Goal: Task Accomplishment & Management: Use online tool/utility

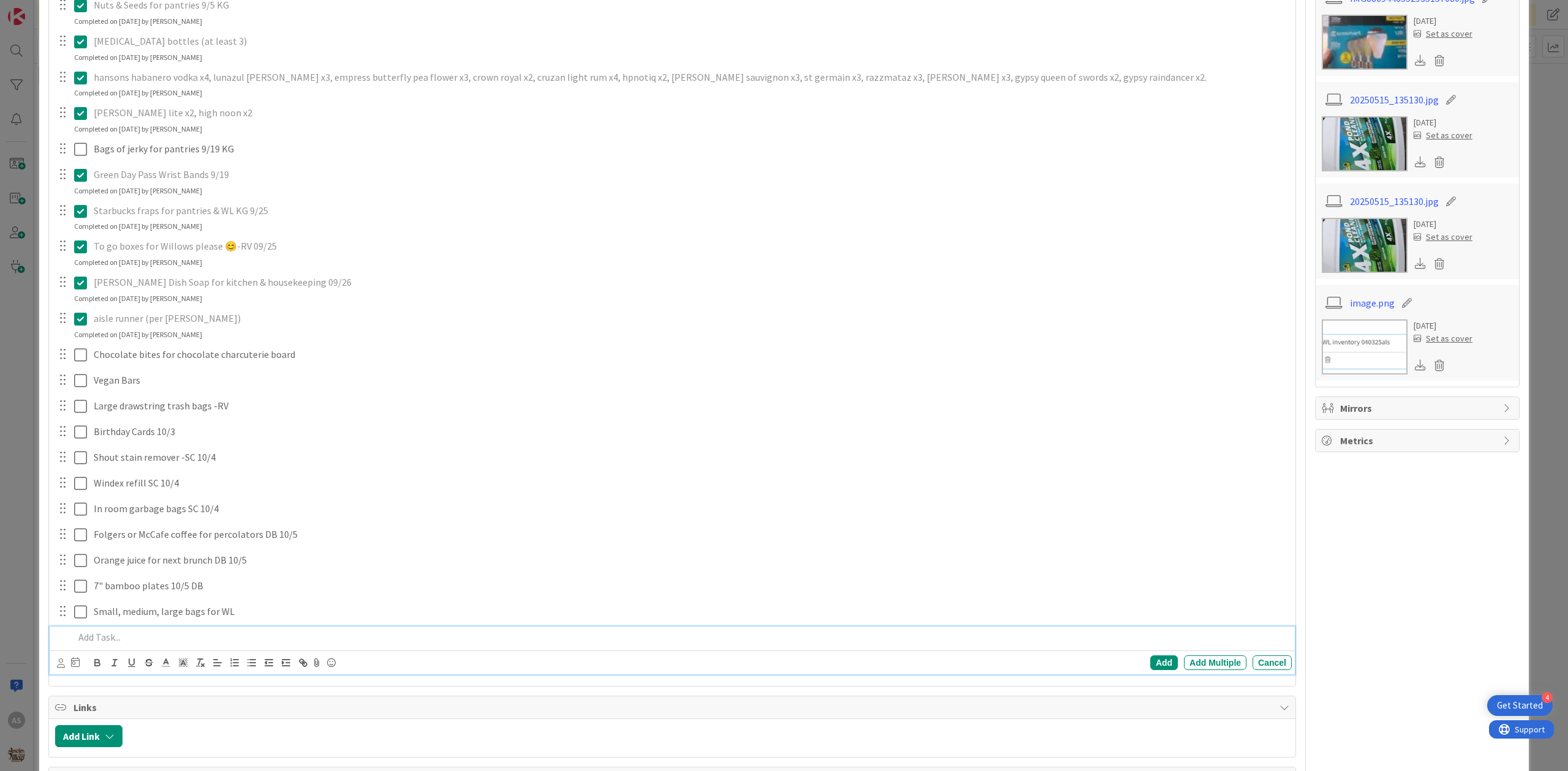
scroll to position [433, 0]
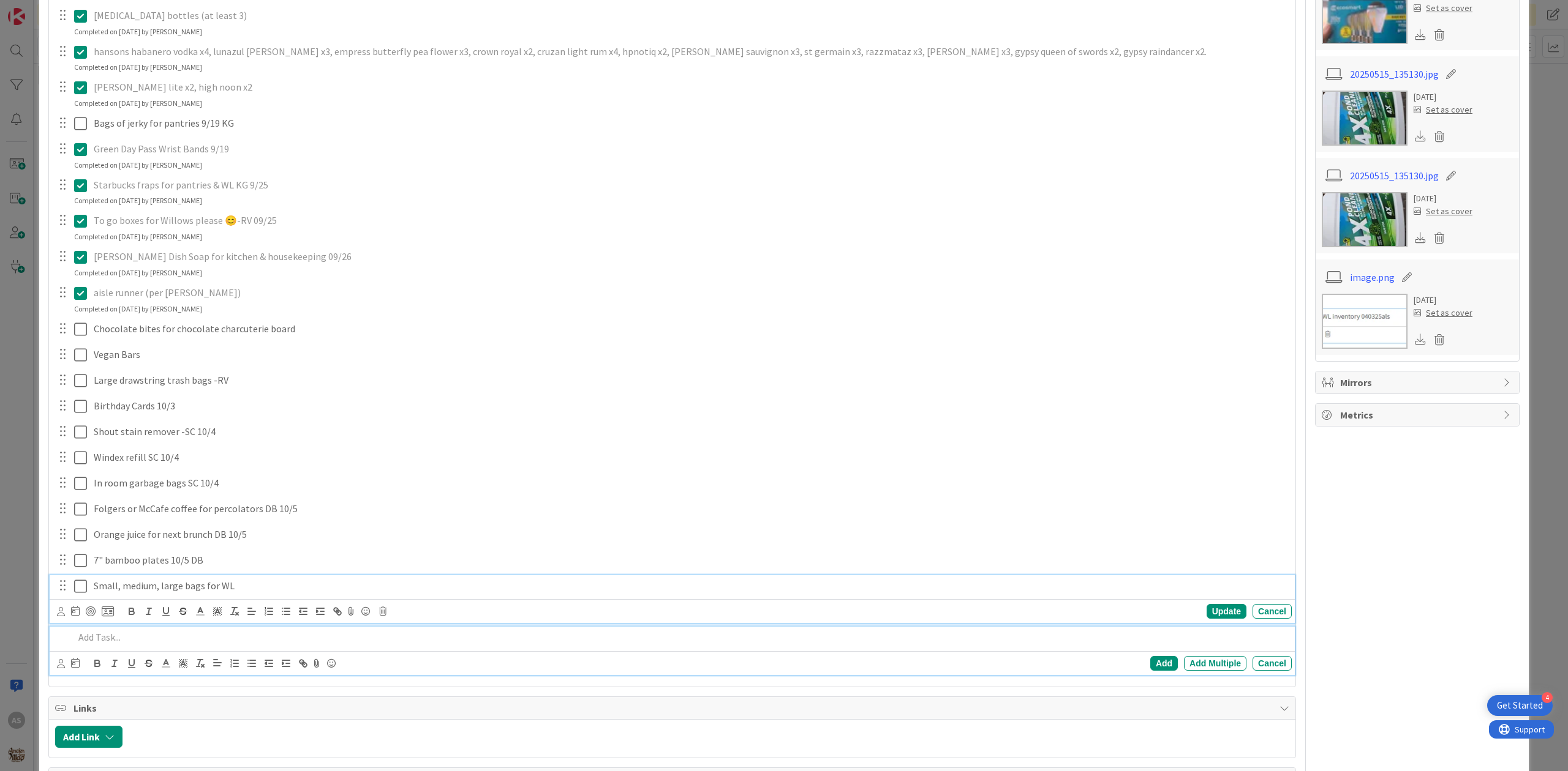
click at [268, 593] on div "Small, medium, large bags for WL Update Cancel" at bounding box center [672, 599] width 1245 height 49
click at [268, 604] on button "button" at bounding box center [268, 611] width 17 height 15
click at [255, 606] on icon at bounding box center [252, 611] width 11 height 11
click at [232, 606] on icon "button" at bounding box center [234, 611] width 11 height 11
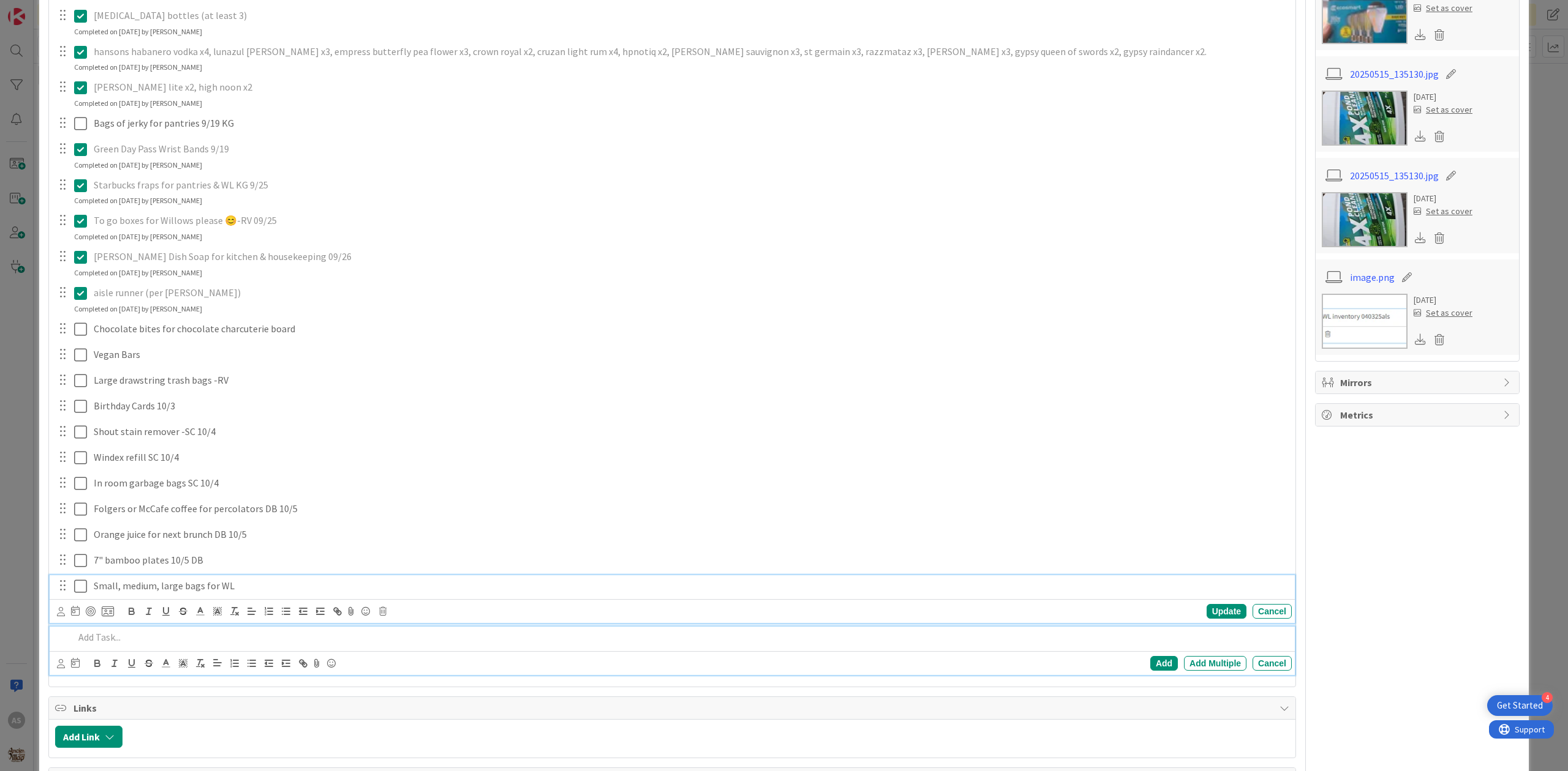
click at [214, 606] on icon at bounding box center [218, 611] width 11 height 11
click at [212, 606] on icon at bounding box center [218, 611] width 11 height 11
click at [100, 603] on div "Update Cancel" at bounding box center [674, 611] width 1235 height 17
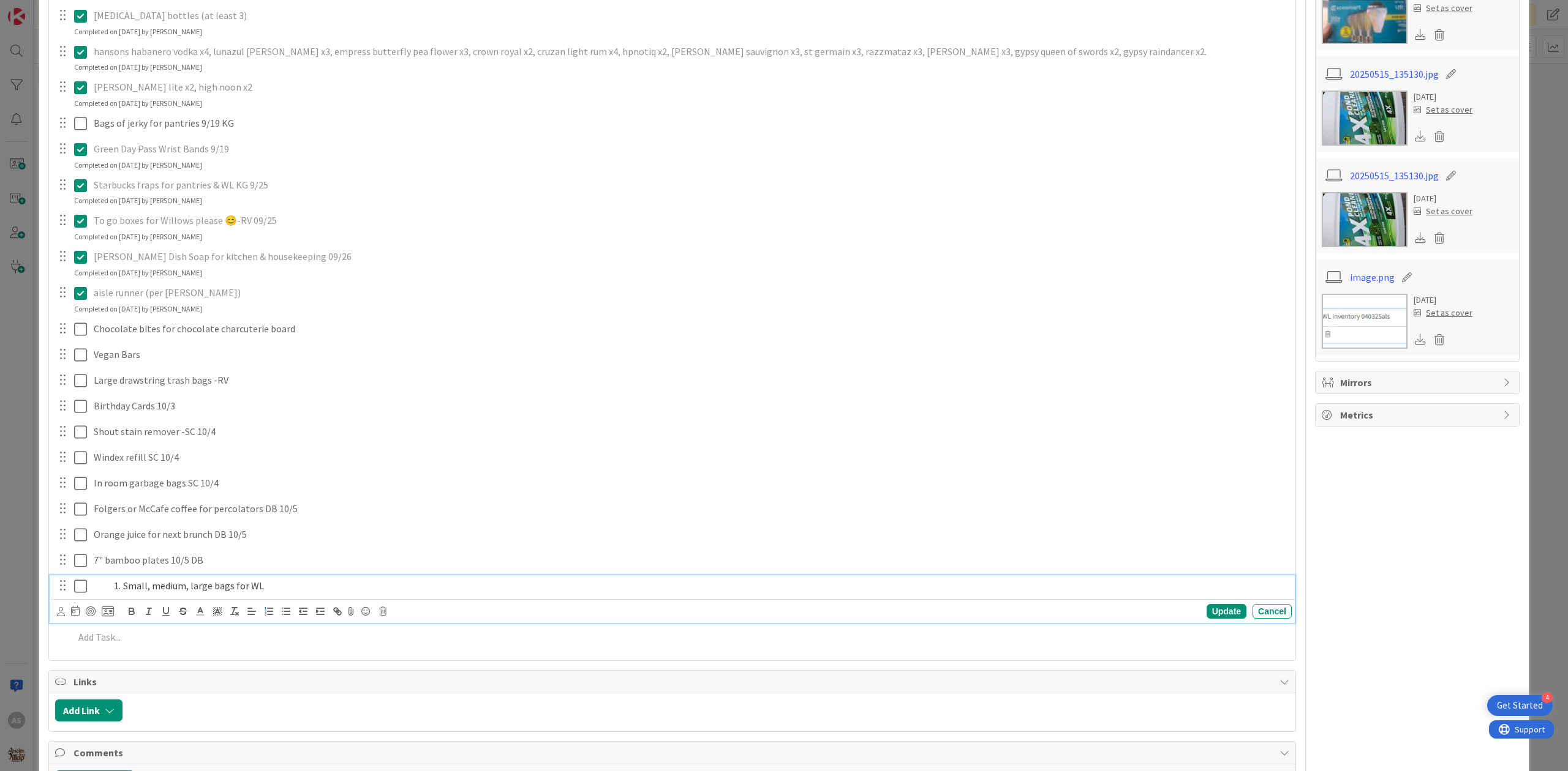
scroll to position [461, 0]
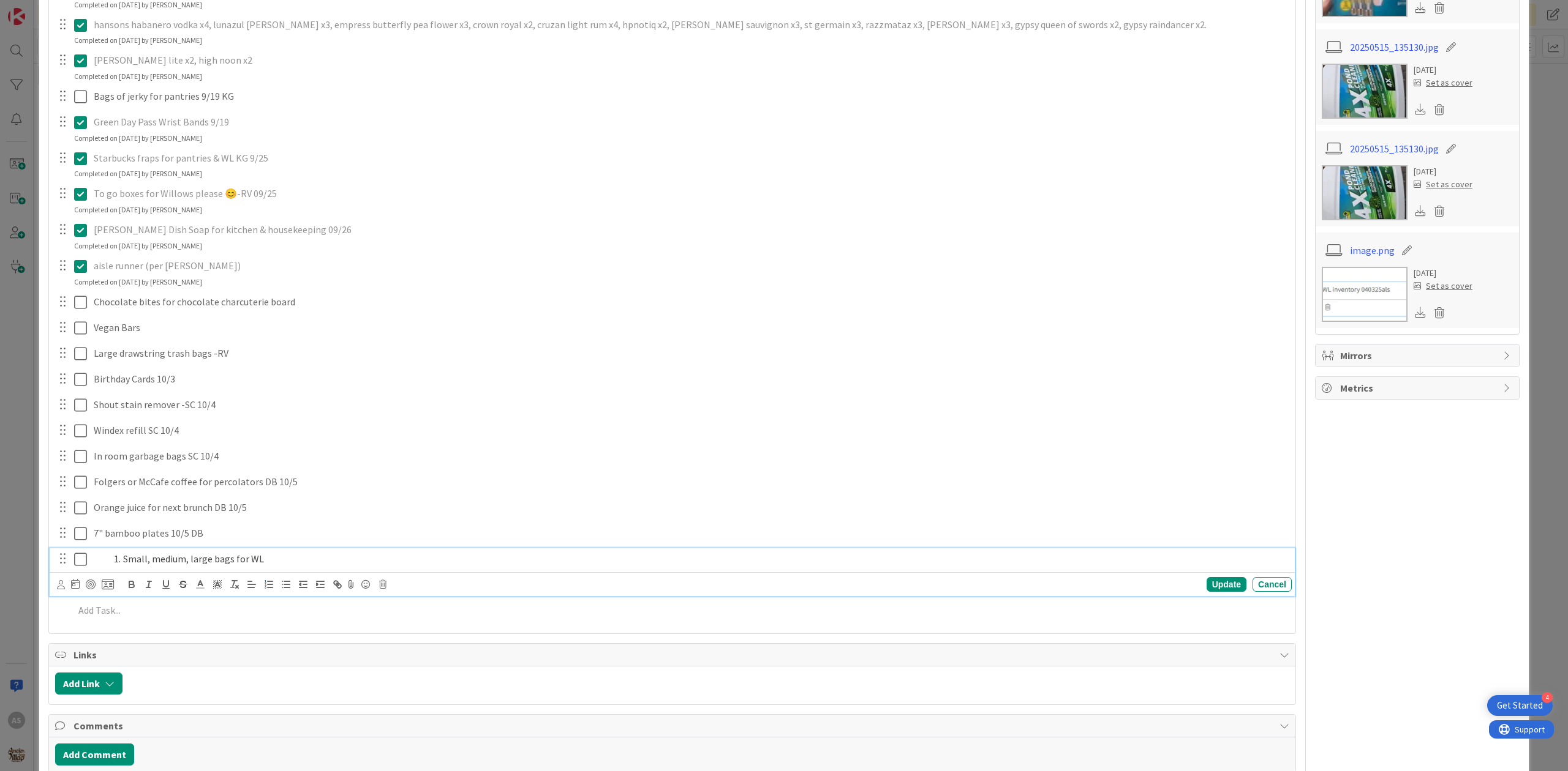
click at [657, 561] on li "Small, medium, large bags for WL" at bounding box center [697, 559] width 1178 height 14
click at [271, 564] on li "Small, medium, large bags for WL" at bounding box center [697, 559] width 1178 height 14
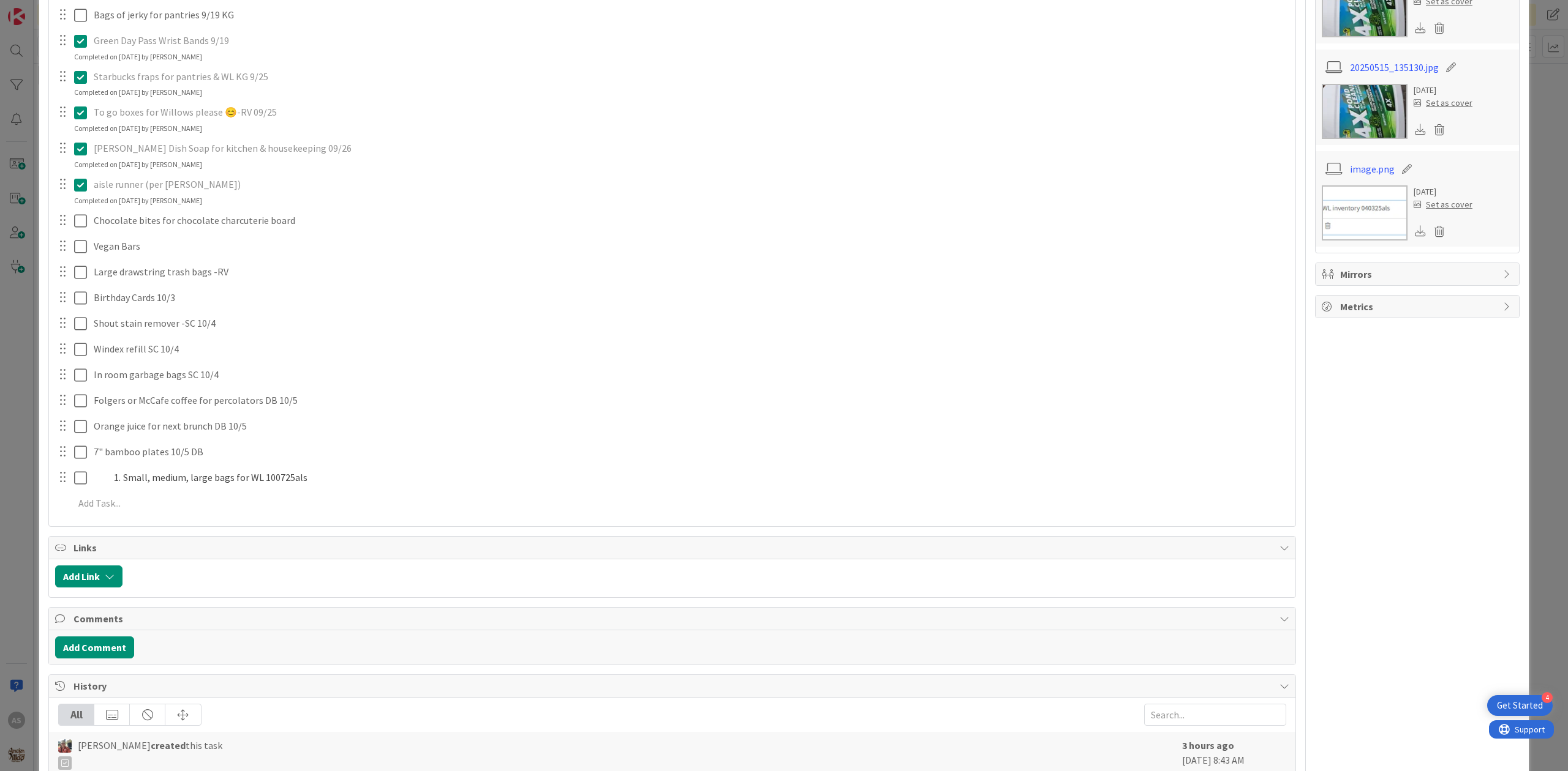
scroll to position [0, 0]
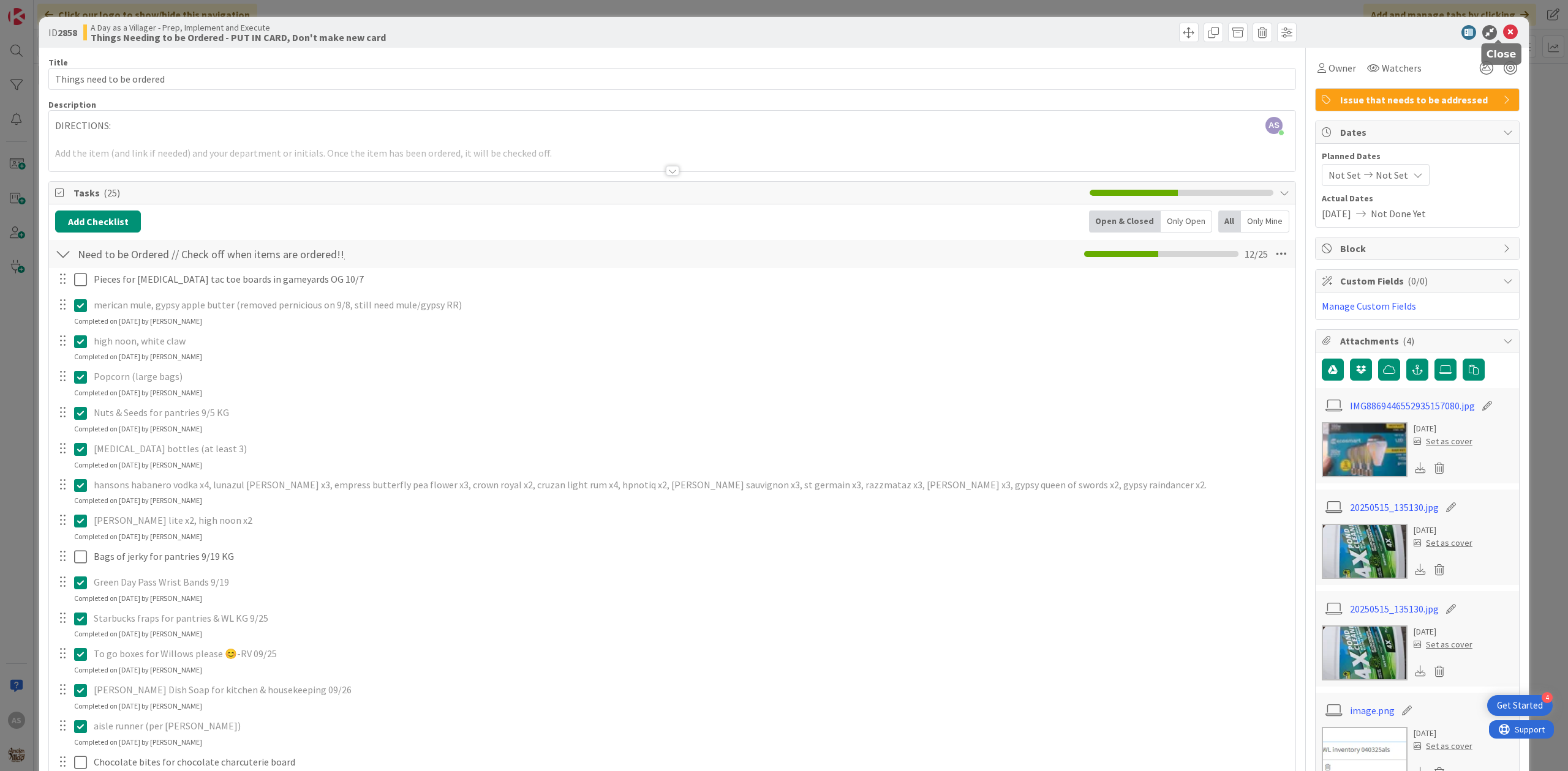
click at [1503, 28] on icon at bounding box center [1510, 32] width 15 height 15
